Goal: Complete application form: Complete application form

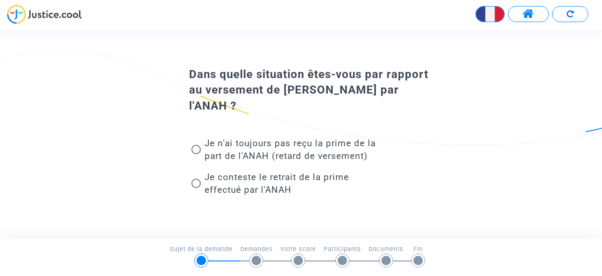
click at [197, 185] on span at bounding box center [195, 183] width 9 height 9
click at [196, 188] on input "Je conteste le retrait de la prime effectué par l'ANAH" at bounding box center [196, 188] width 0 height 0
radio input "true"
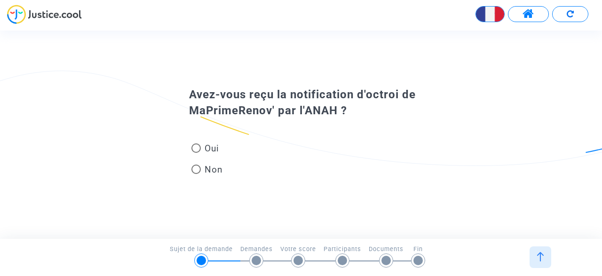
click at [198, 150] on span at bounding box center [195, 147] width 9 height 9
click at [196, 153] on input "Oui" at bounding box center [196, 153] width 0 height 0
radio input "true"
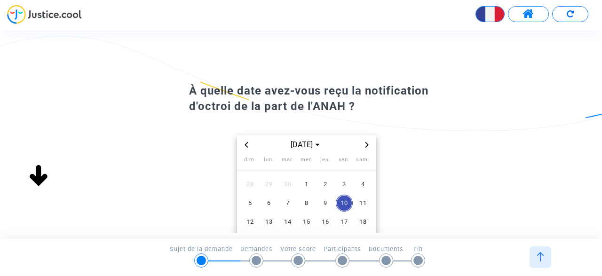
click at [248, 144] on icon "Previous month" at bounding box center [247, 145] width 6 height 6
click at [307, 201] on span "11" at bounding box center [306, 203] width 17 height 17
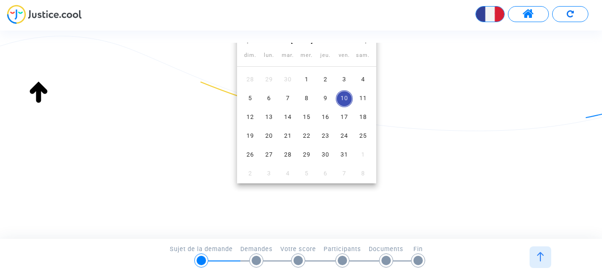
scroll to position [11, 0]
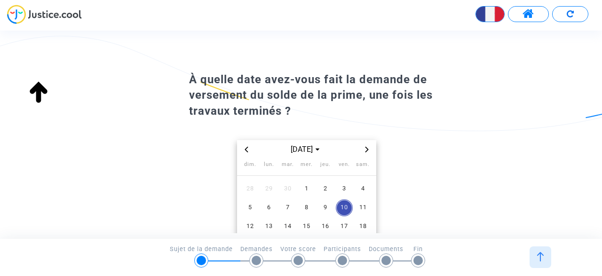
click at [245, 149] on icon "Previous month" at bounding box center [245, 150] width 3 height 6
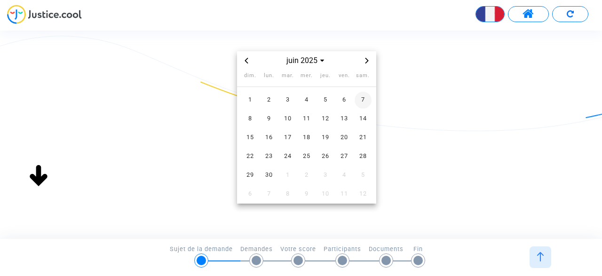
scroll to position [120, 0]
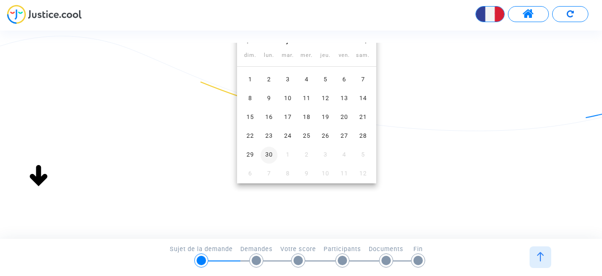
click at [271, 153] on span "30" at bounding box center [268, 155] width 17 height 17
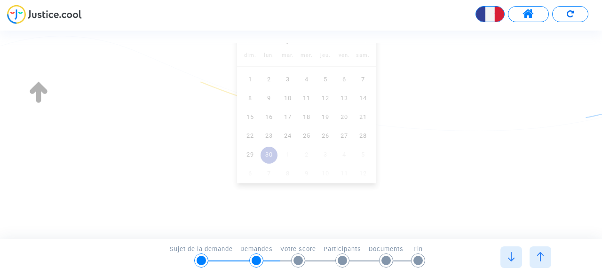
scroll to position [0, 0]
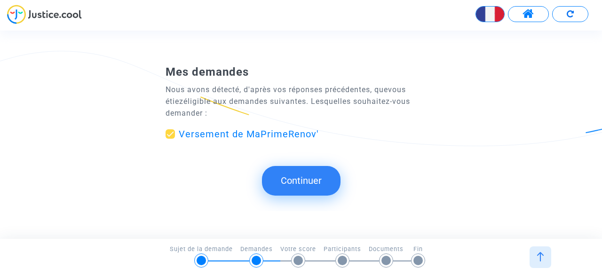
click at [310, 177] on button "Continuer" at bounding box center [301, 180] width 79 height 29
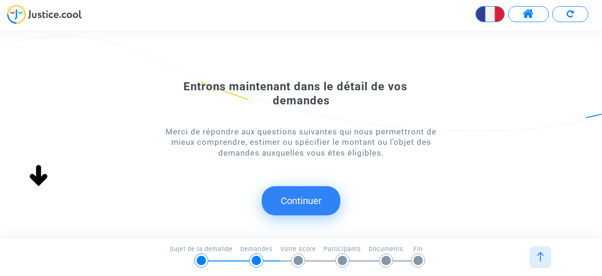
scroll to position [109, 0]
click at [314, 201] on button "Continuer" at bounding box center [301, 200] width 79 height 29
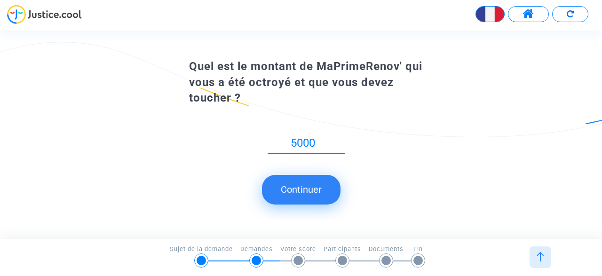
type input "5000"
click at [308, 193] on button "Continuer" at bounding box center [301, 189] width 79 height 29
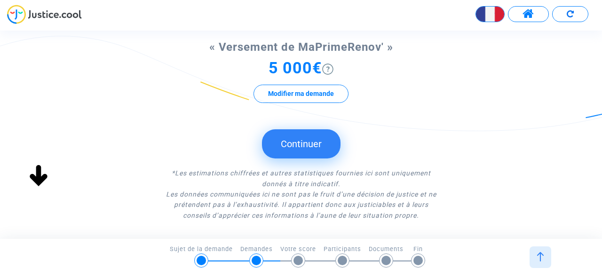
click at [300, 144] on button "Continuer" at bounding box center [301, 143] width 79 height 29
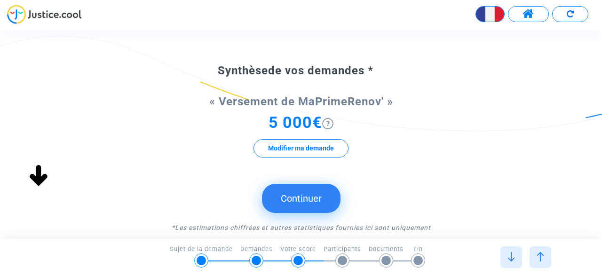
scroll to position [0, 0]
